Goal: Task Accomplishment & Management: Complete application form

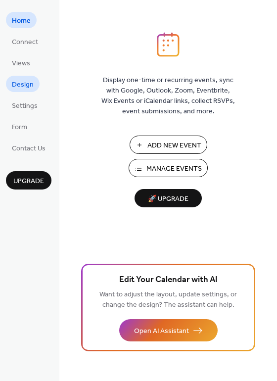
click at [22, 83] on span "Design" at bounding box center [23, 85] width 22 height 10
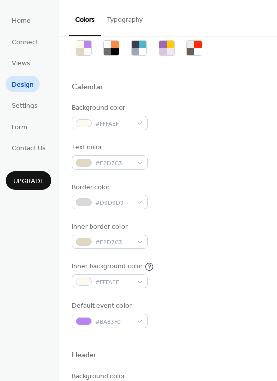
scroll to position [28, 0]
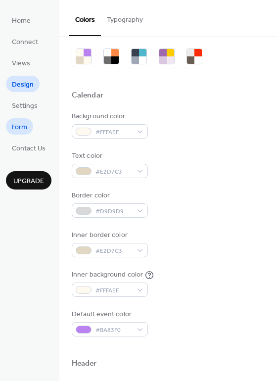
click at [21, 126] on span "Form" at bounding box center [19, 127] width 15 height 10
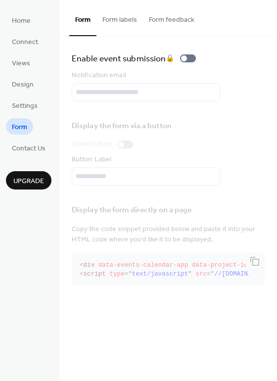
click at [19, 129] on span "Form" at bounding box center [19, 127] width 15 height 10
click at [28, 19] on span "Home" at bounding box center [21, 21] width 19 height 10
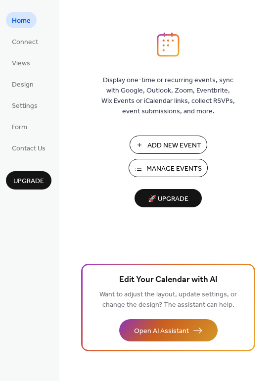
click at [162, 328] on span "Open AI Assistant" at bounding box center [161, 331] width 55 height 10
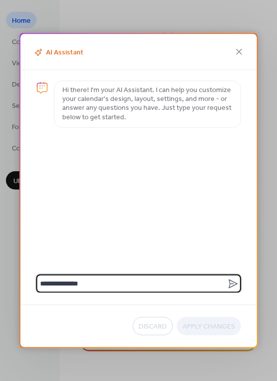
type textarea "**********"
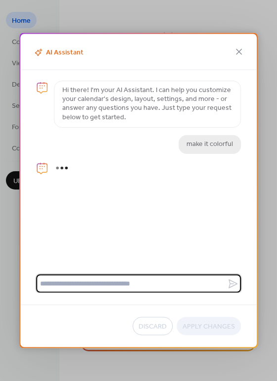
click at [115, 280] on textarea at bounding box center [131, 283] width 191 height 18
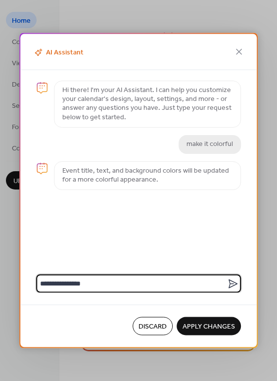
type textarea "**********"
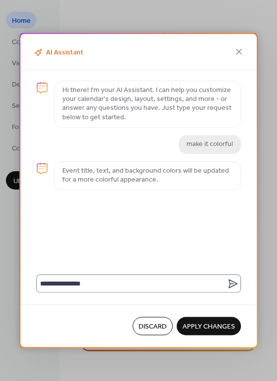
click at [231, 282] on icon at bounding box center [233, 283] width 12 height 12
click at [227, 282] on textarea "**********" at bounding box center [131, 283] width 191 height 18
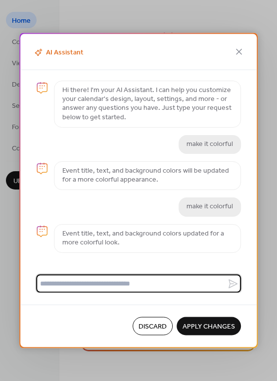
click at [218, 325] on span "Apply Changes" at bounding box center [208, 326] width 52 height 10
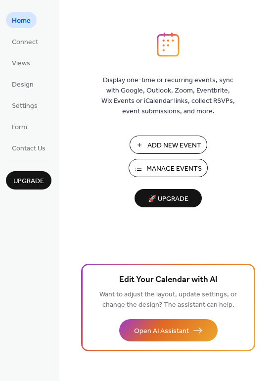
click at [172, 167] on span "Manage Events" at bounding box center [173, 169] width 55 height 10
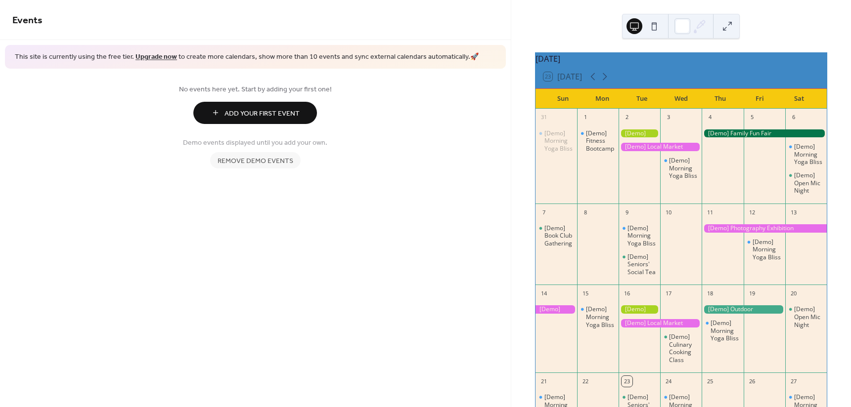
click at [285, 161] on span "Remove demo events" at bounding box center [256, 161] width 76 height 10
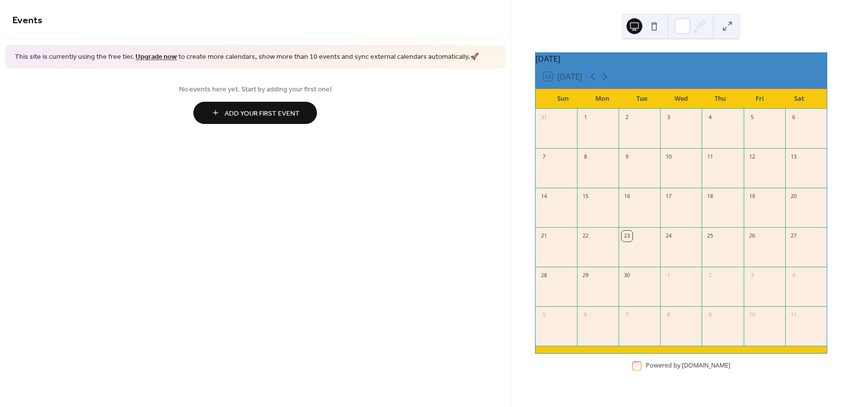
click at [799, 172] on div at bounding box center [806, 174] width 42 height 20
click at [280, 114] on span "Add Your First Event" at bounding box center [261, 113] width 75 height 10
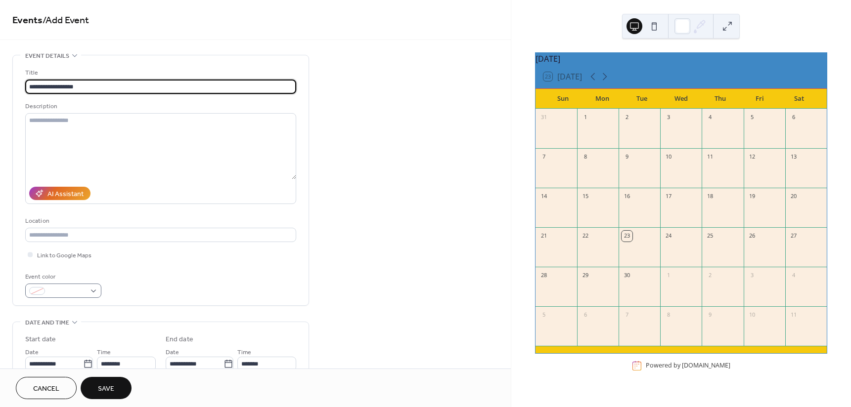
type input "**********"
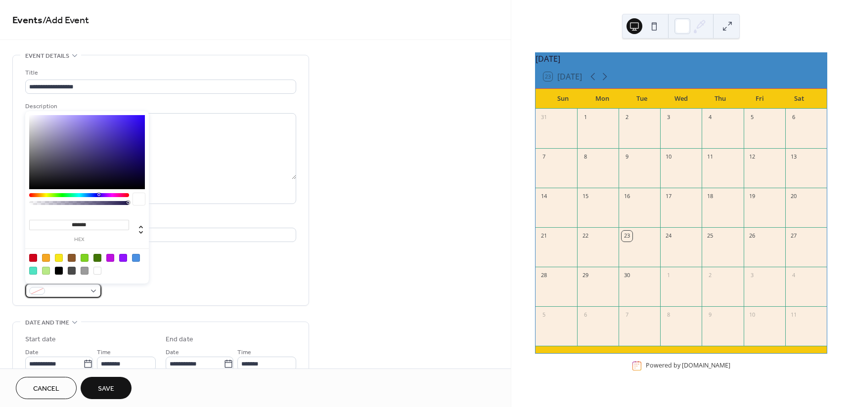
click at [45, 291] on div at bounding box center [63, 291] width 76 height 14
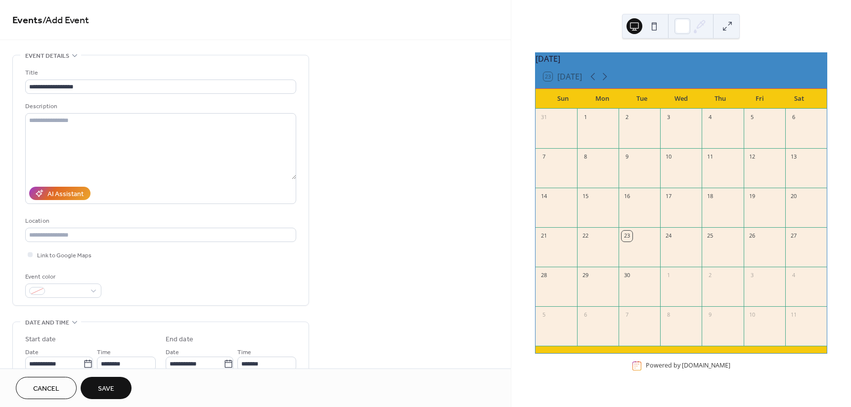
click at [183, 274] on div "Event color" at bounding box center [160, 285] width 271 height 26
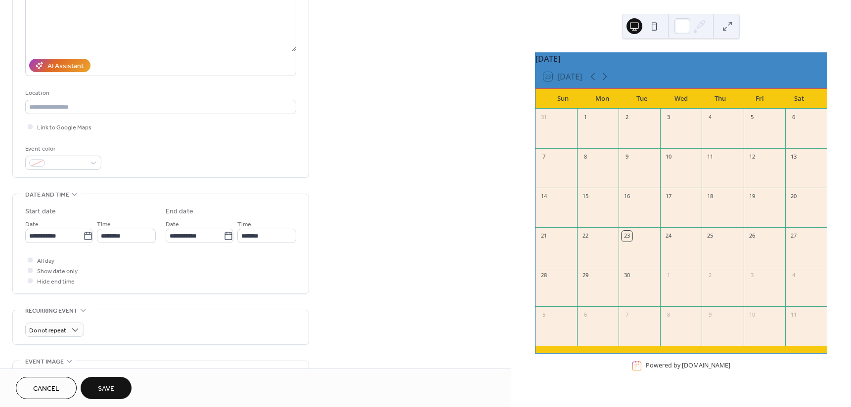
scroll to position [148, 0]
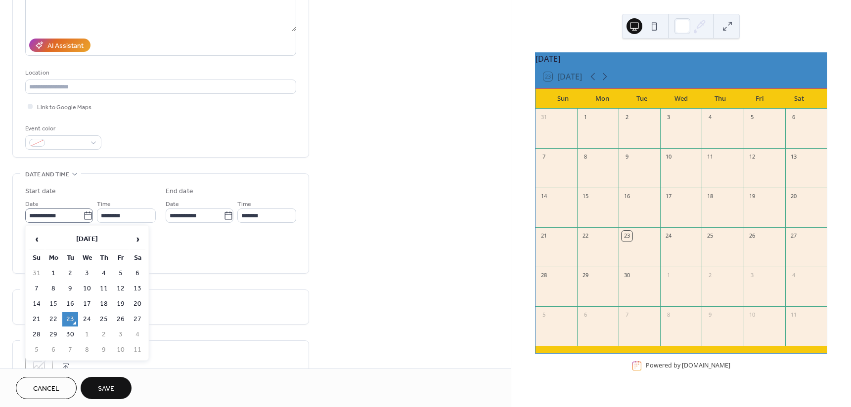
click at [84, 216] on icon at bounding box center [88, 216] width 10 height 10
click at [83, 216] on input "**********" at bounding box center [54, 216] width 58 height 14
click at [140, 285] on td "13" at bounding box center [138, 289] width 16 height 14
type input "**********"
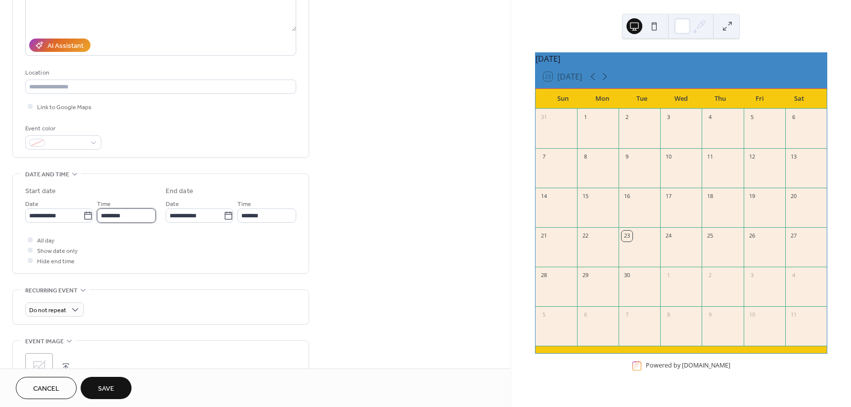
click at [111, 216] on input "********" at bounding box center [126, 216] width 59 height 14
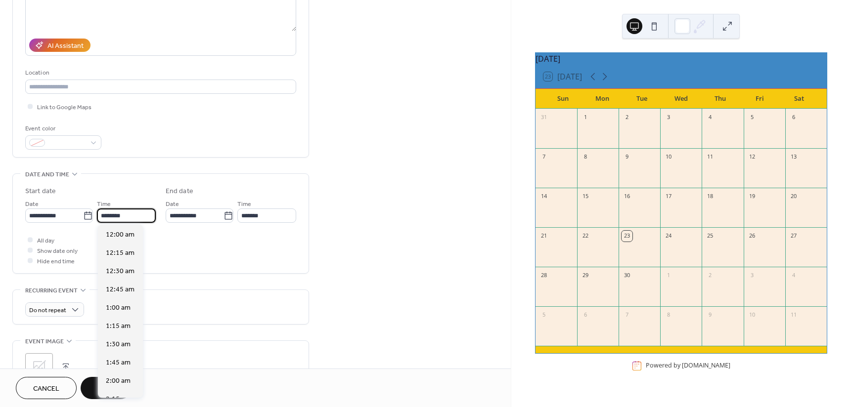
scroll to position [878, 0]
click at [48, 240] on span "All day" at bounding box center [45, 241] width 17 height 10
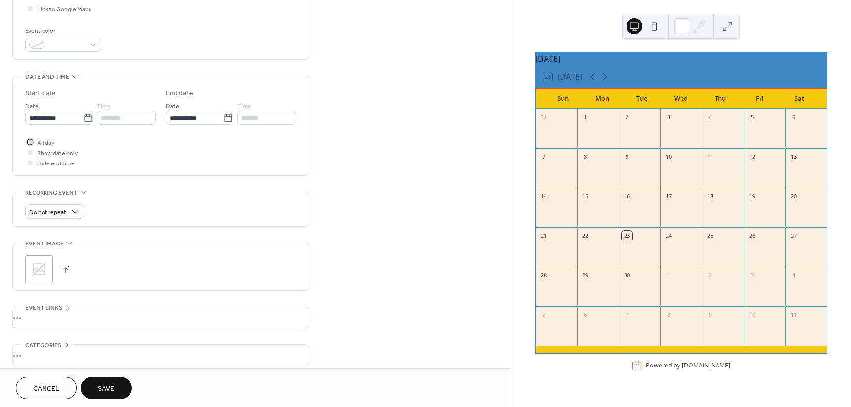
scroll to position [291, 0]
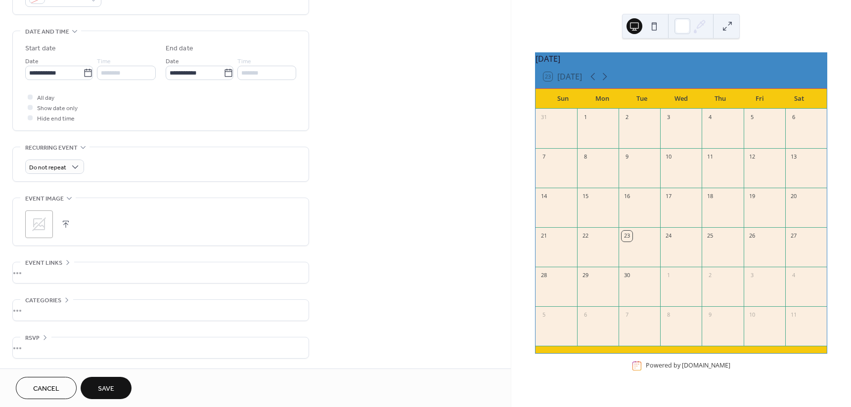
click at [109, 389] on span "Save" at bounding box center [106, 389] width 16 height 10
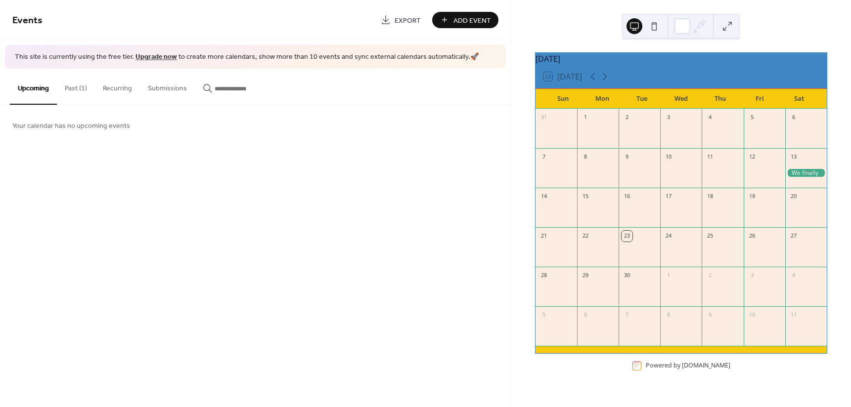
click at [801, 178] on div at bounding box center [806, 173] width 42 height 8
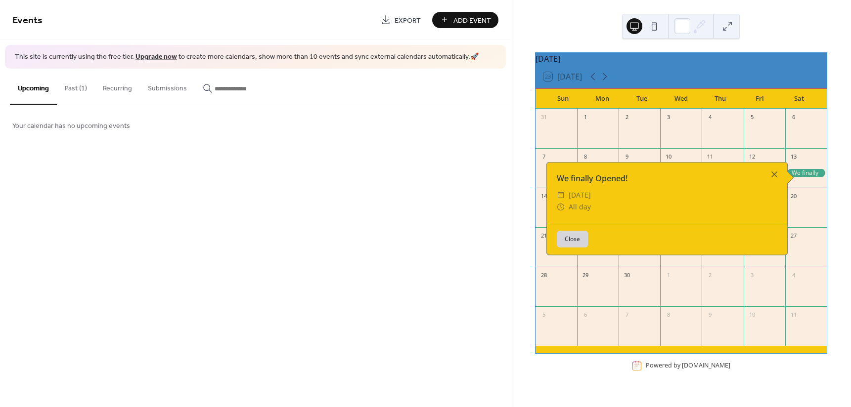
click at [810, 164] on div "13" at bounding box center [806, 156] width 42 height 16
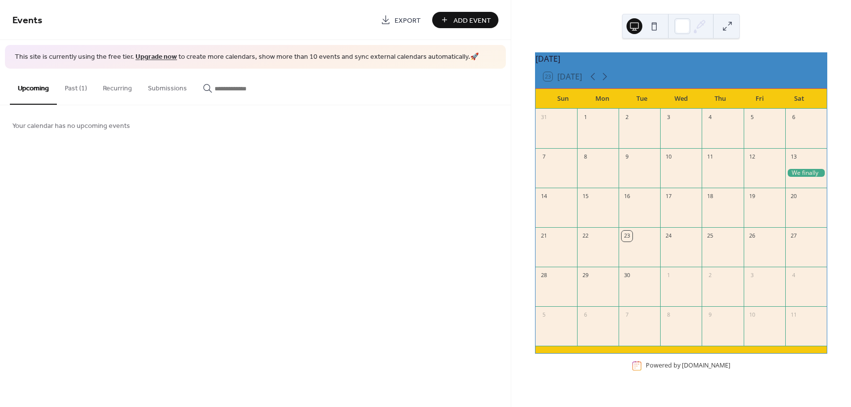
click at [634, 24] on button at bounding box center [634, 26] width 16 height 16
click at [634, 26] on button at bounding box center [634, 26] width 16 height 16
click at [685, 25] on div at bounding box center [682, 26] width 16 height 16
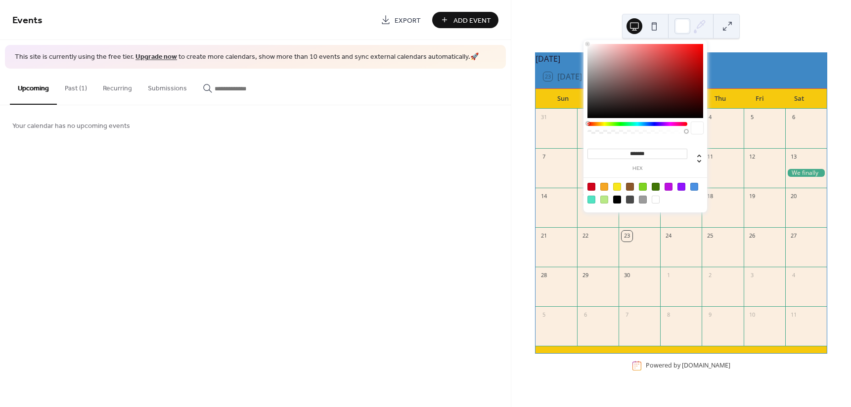
click at [704, 25] on icon at bounding box center [701, 23] width 3 height 3
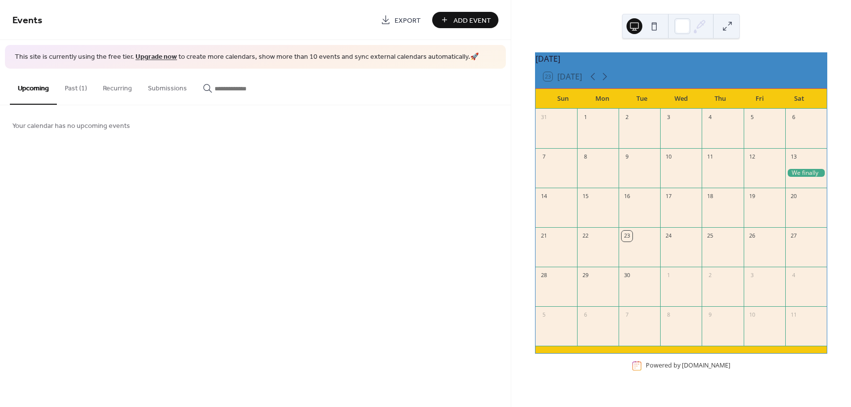
click at [704, 23] on icon at bounding box center [701, 25] width 8 height 8
click at [732, 26] on button at bounding box center [727, 26] width 16 height 16
